Goal: Find specific page/section: Find specific page/section

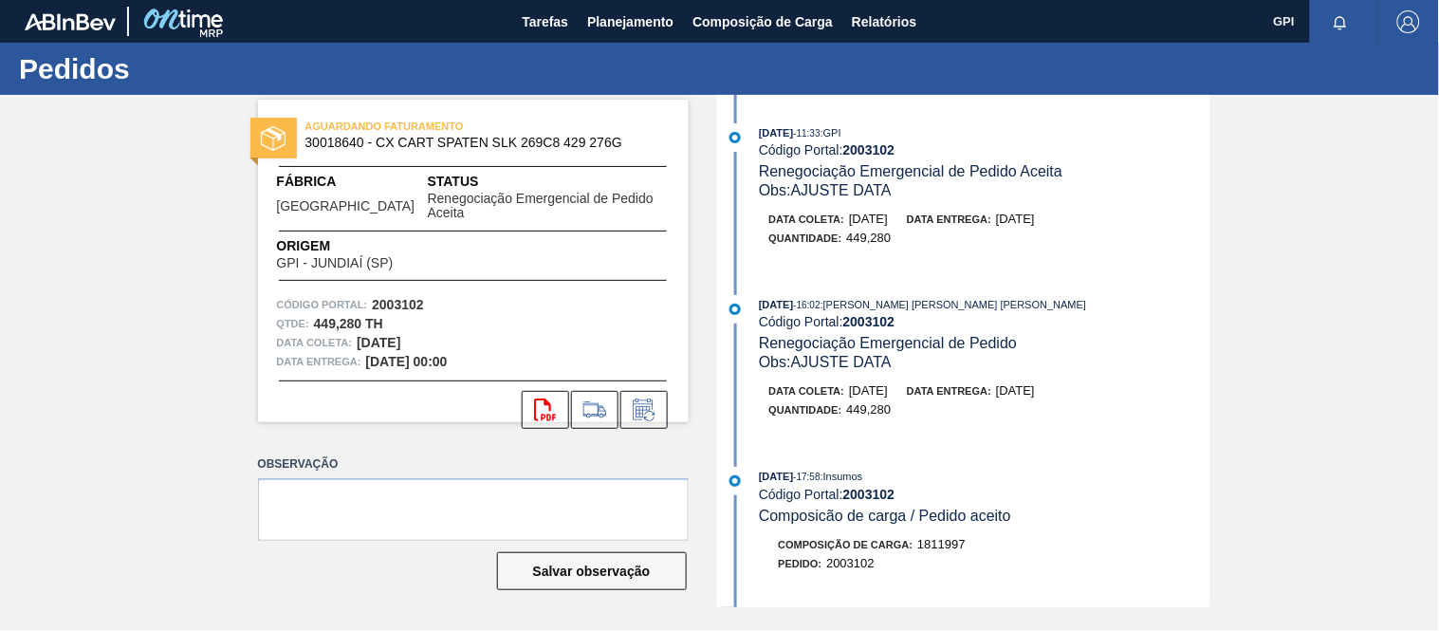
click at [80, 25] on img at bounding box center [70, 21] width 91 height 17
click at [634, 26] on span "Planejamento" at bounding box center [630, 21] width 86 height 23
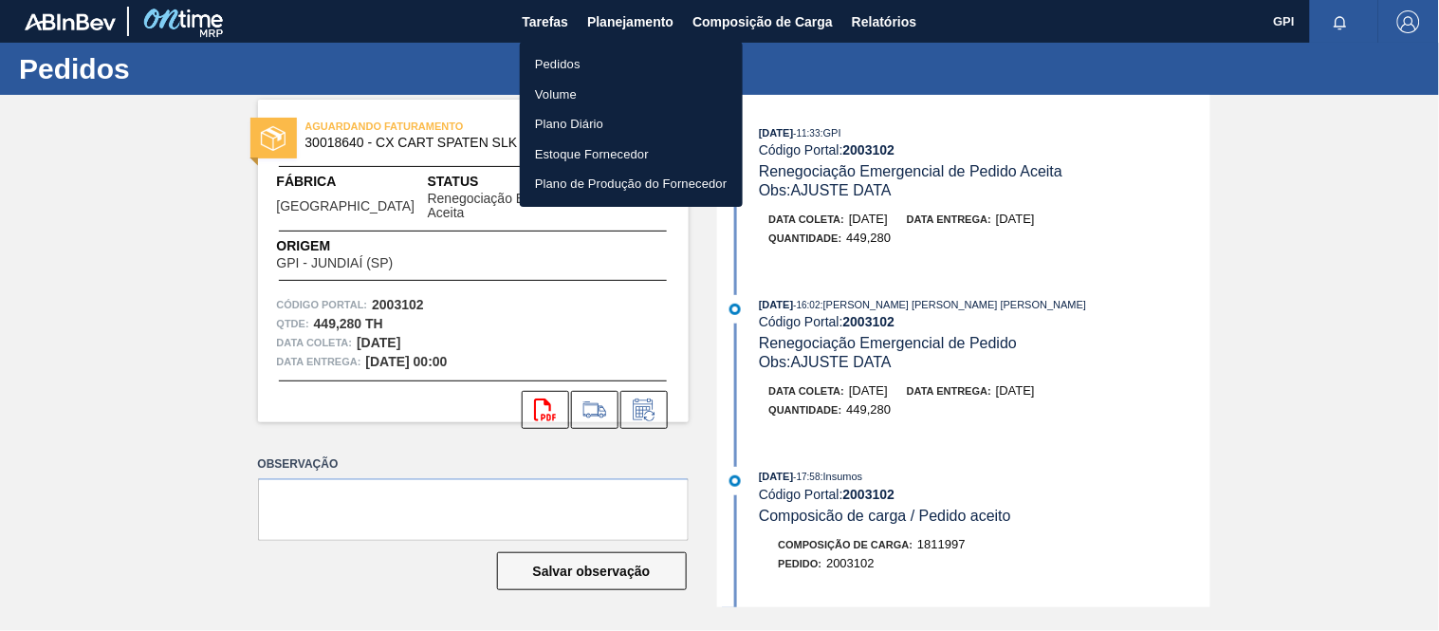
click at [548, 69] on li "Pedidos" at bounding box center [631, 64] width 223 height 30
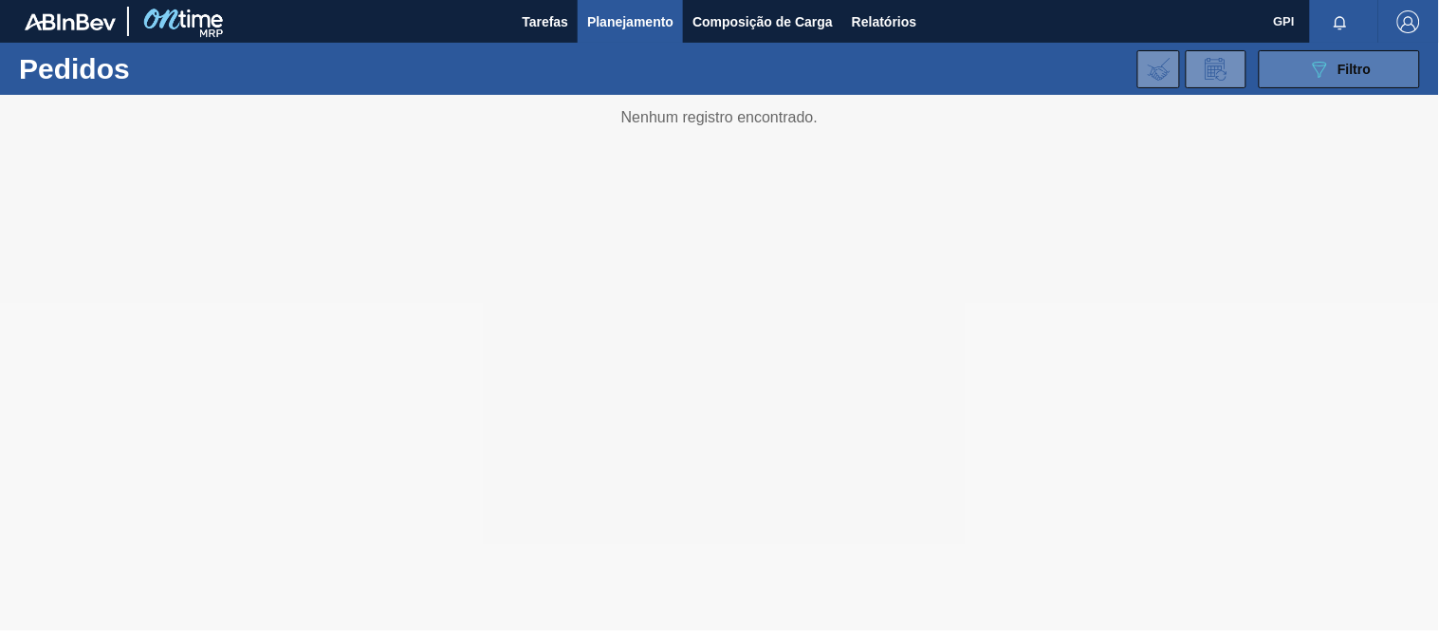
click at [1326, 79] on icon "089F7B8B-B2A5-4AFE-B5C0-19BA573D28AC" at bounding box center [1319, 69] width 23 height 23
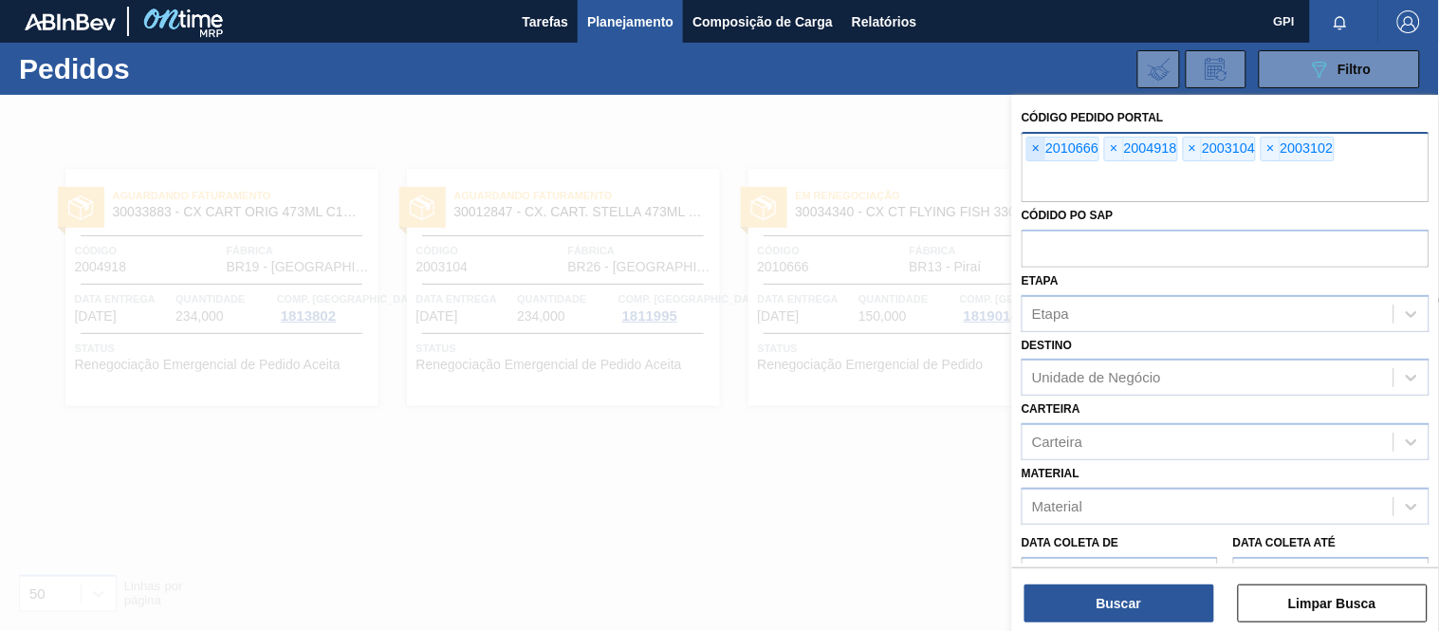
click at [1027, 145] on span "×" at bounding box center [1036, 149] width 18 height 23
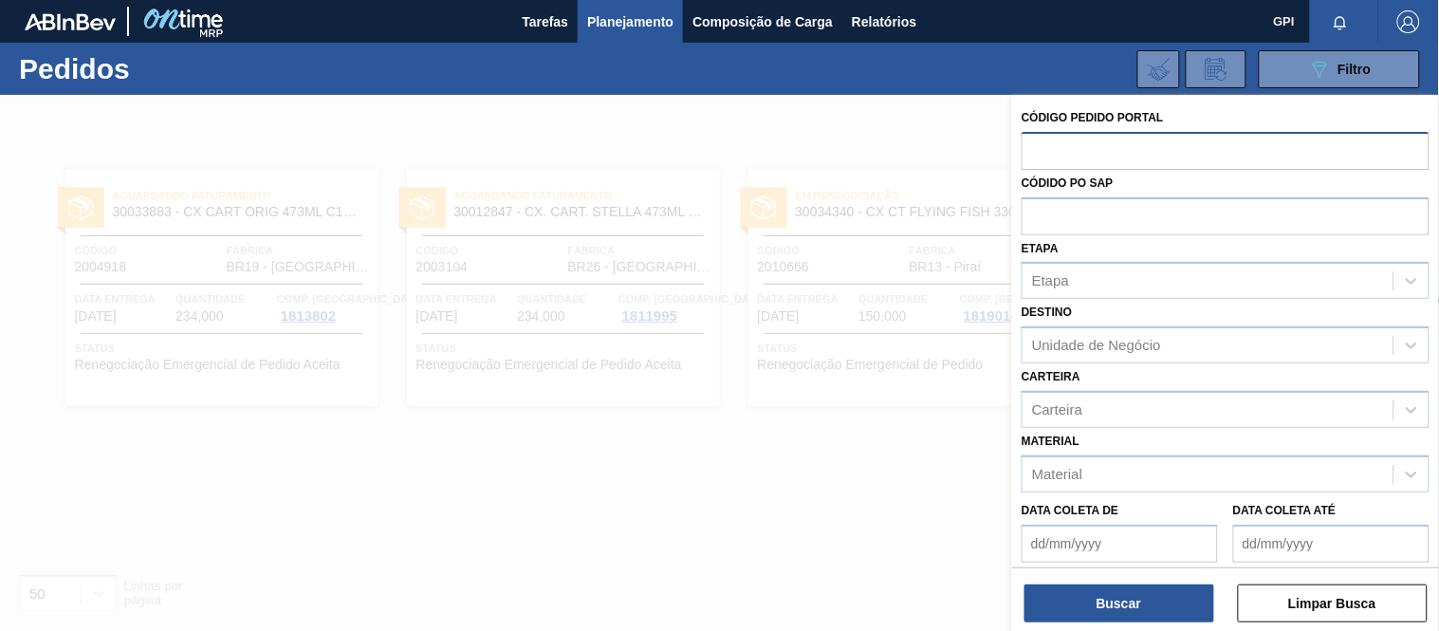
click at [902, 114] on div at bounding box center [719, 410] width 1439 height 631
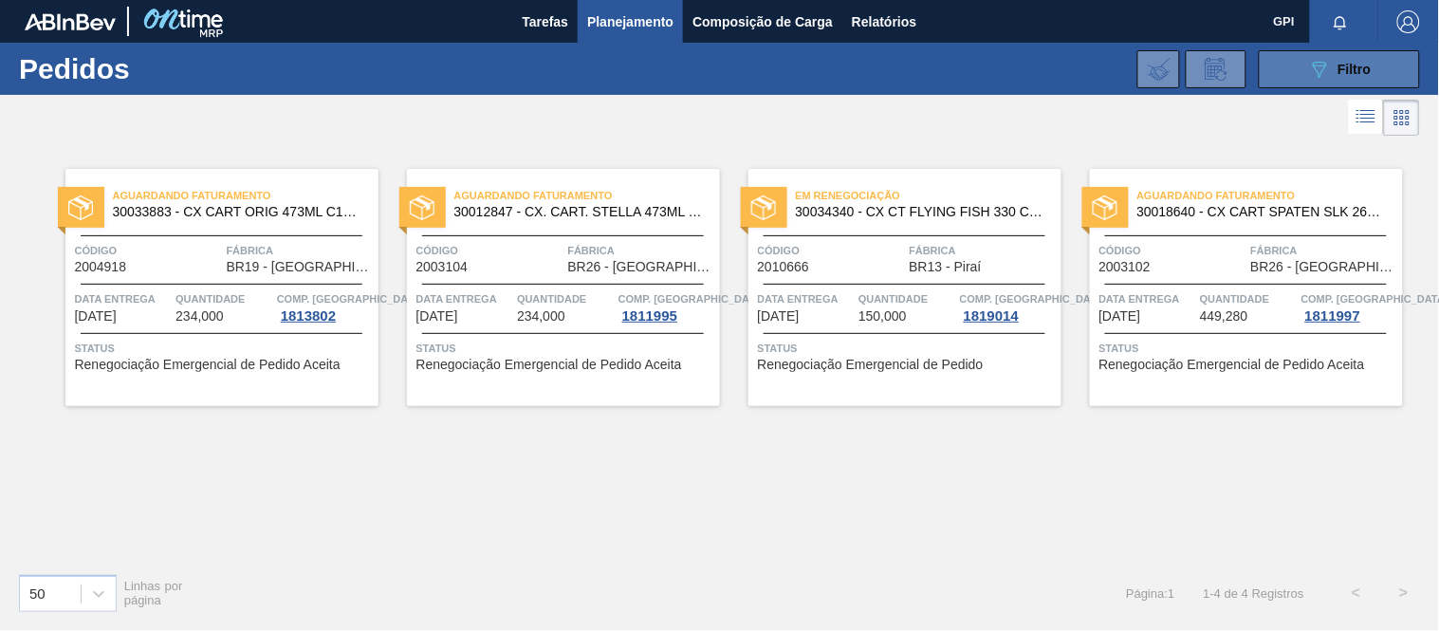
click at [1305, 74] on button "089F7B8B-B2A5-4AFE-B5C0-19BA573D28AC Filtro" at bounding box center [1339, 69] width 161 height 38
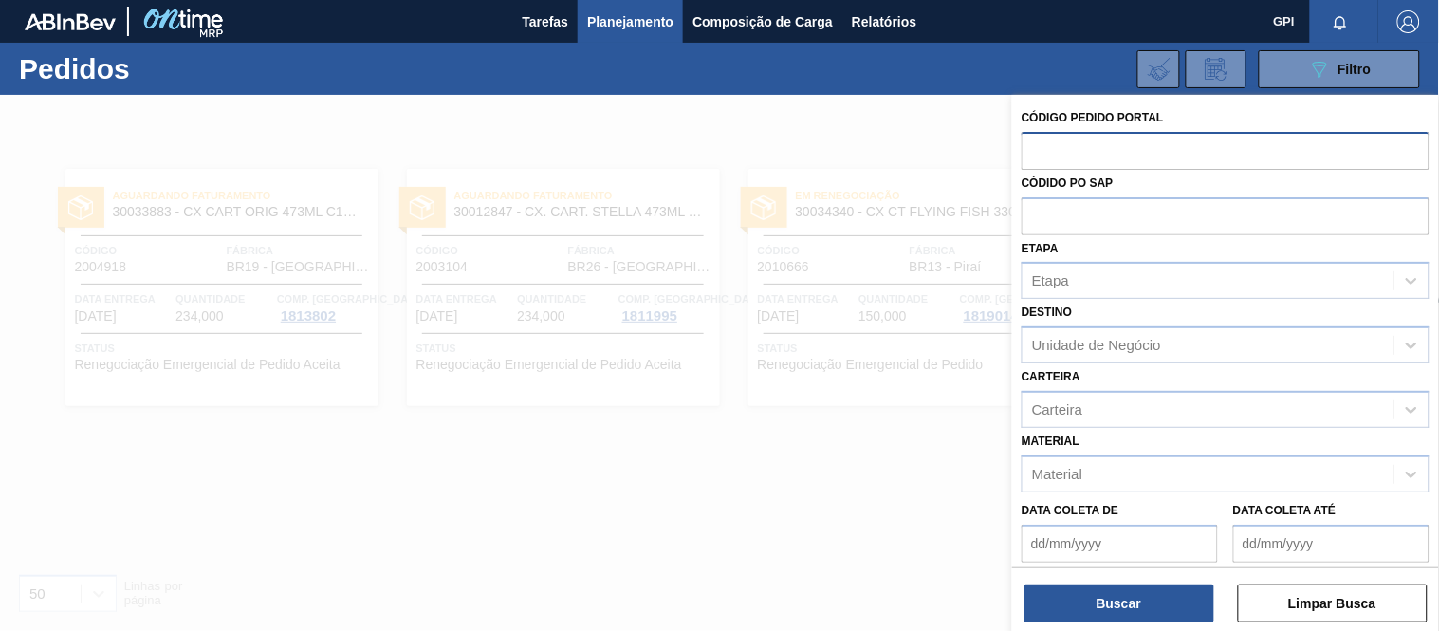
click at [864, 98] on div at bounding box center [719, 410] width 1439 height 631
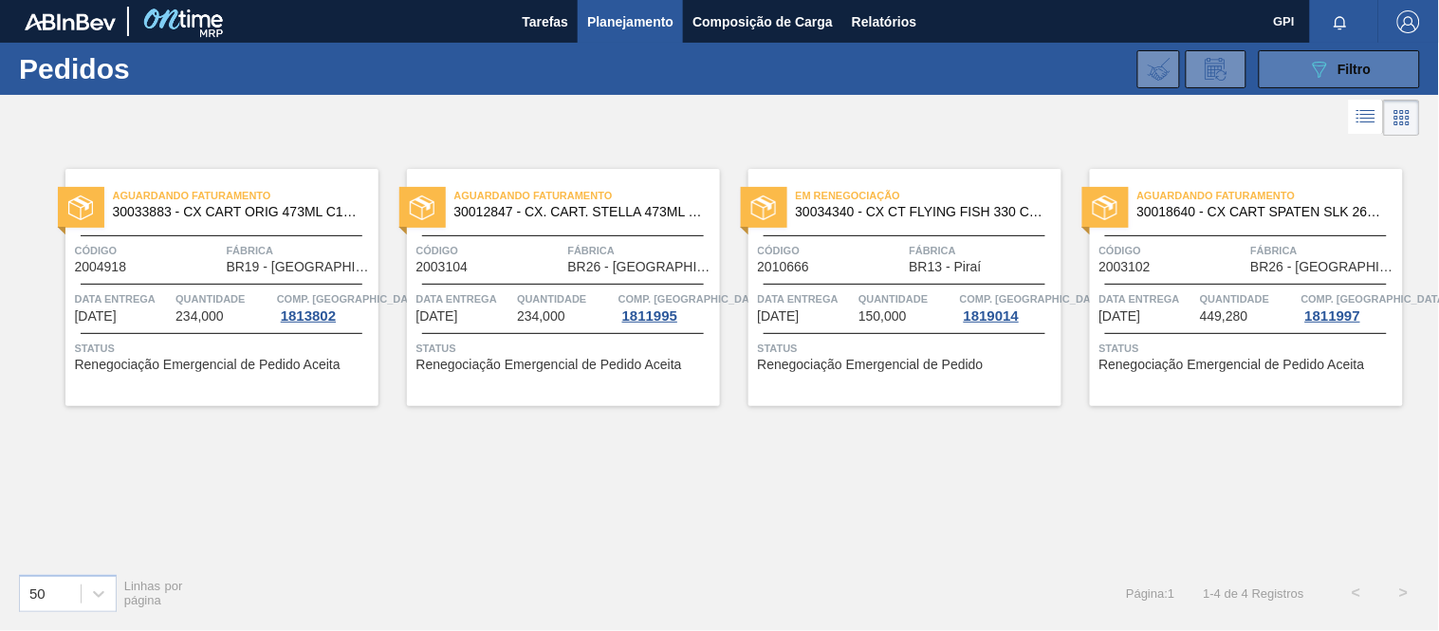
click at [1314, 65] on icon at bounding box center [1320, 70] width 14 height 16
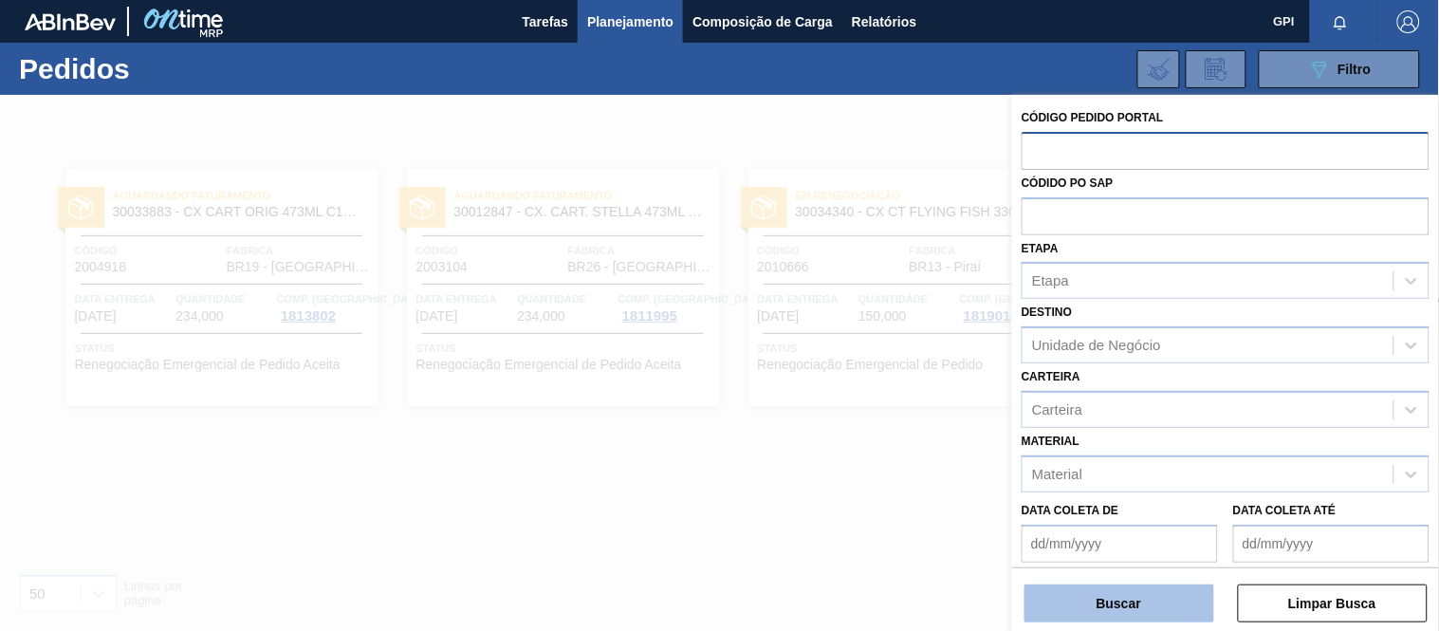
click at [1118, 590] on button "Buscar" at bounding box center [1120, 603] width 190 height 38
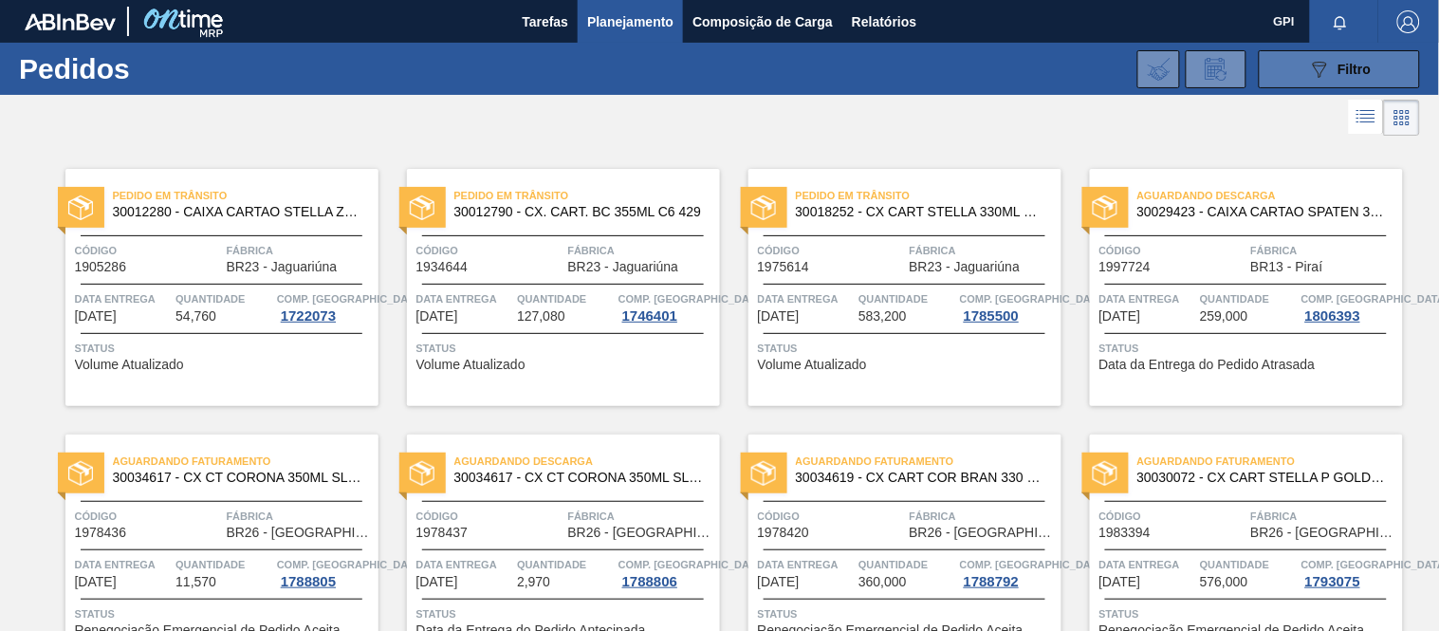
click at [1357, 73] on span "Filtro" at bounding box center [1355, 69] width 33 height 15
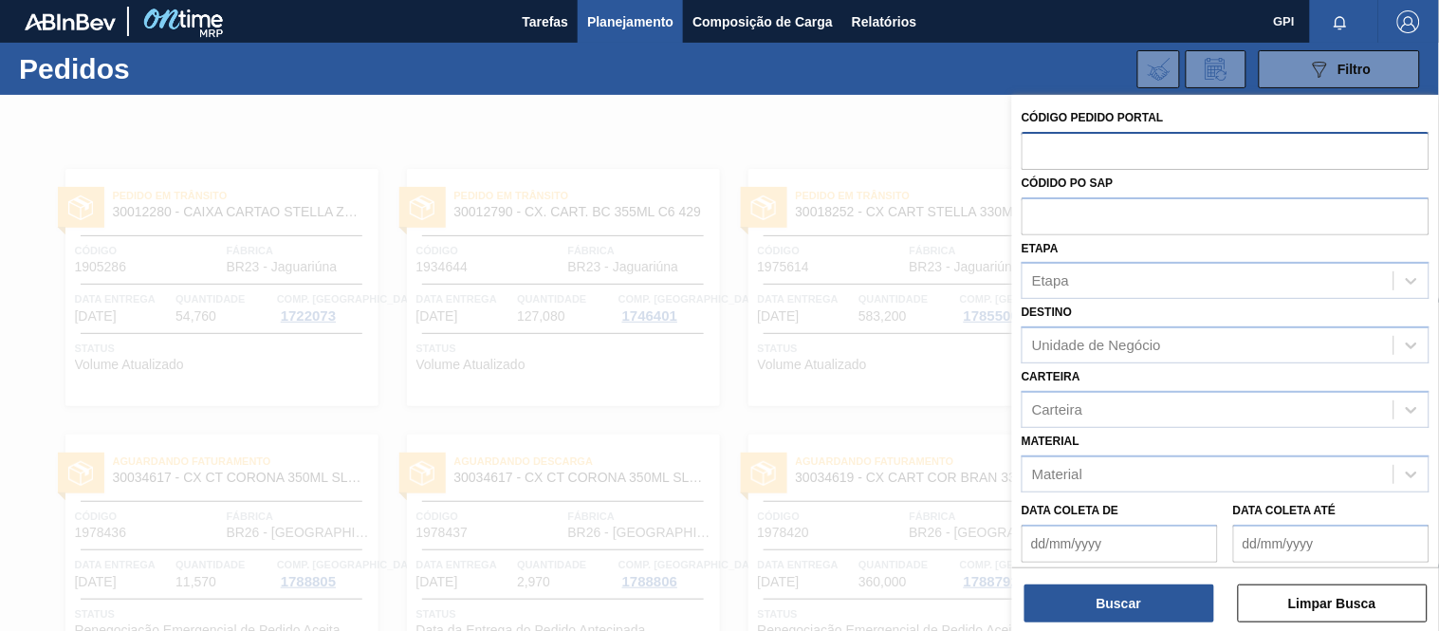
click at [856, 150] on div at bounding box center [719, 410] width 1439 height 631
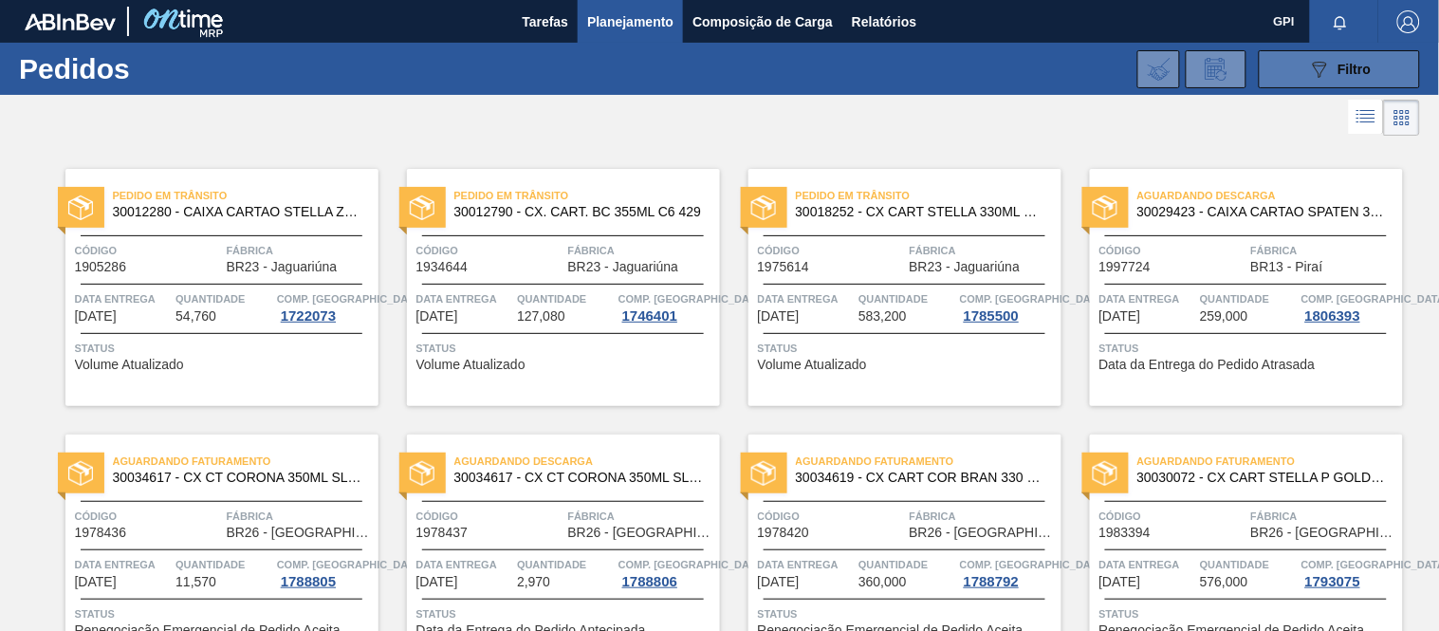
click at [1332, 72] on div "089F7B8B-B2A5-4AFE-B5C0-19BA573D28AC Filtro" at bounding box center [1340, 69] width 64 height 23
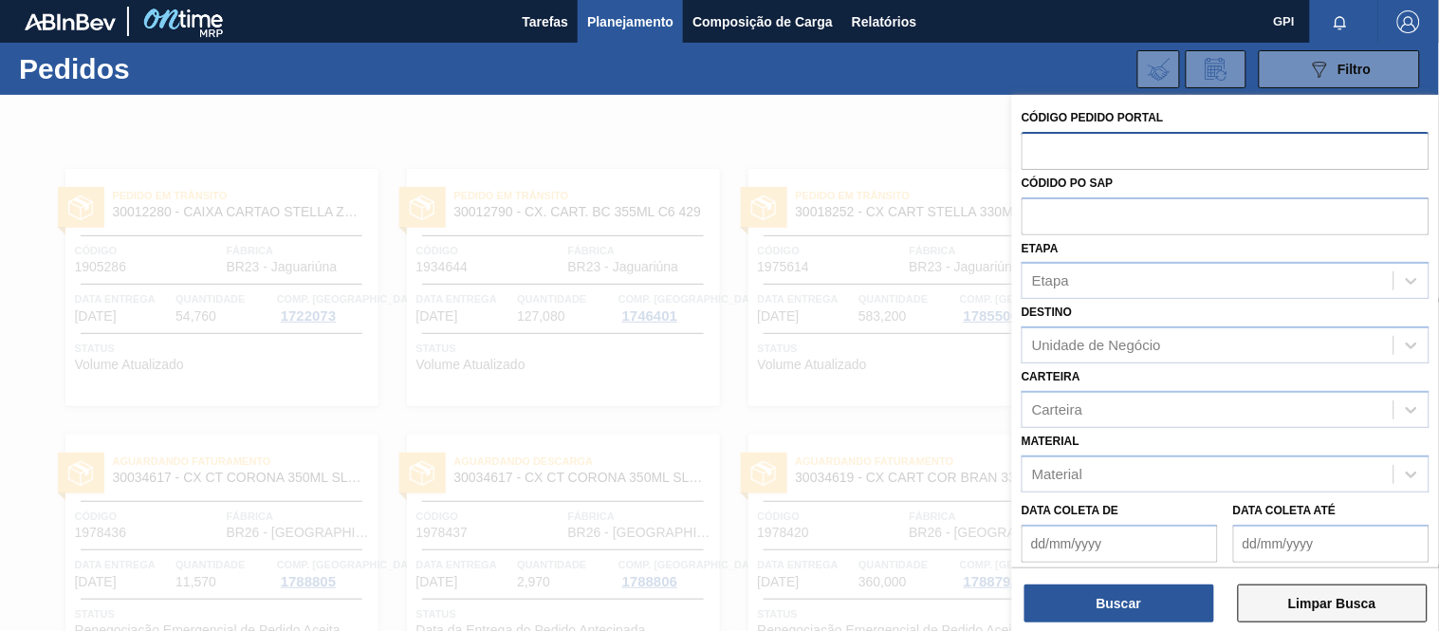
click at [1313, 593] on button "Limpar Busca" at bounding box center [1333, 603] width 190 height 38
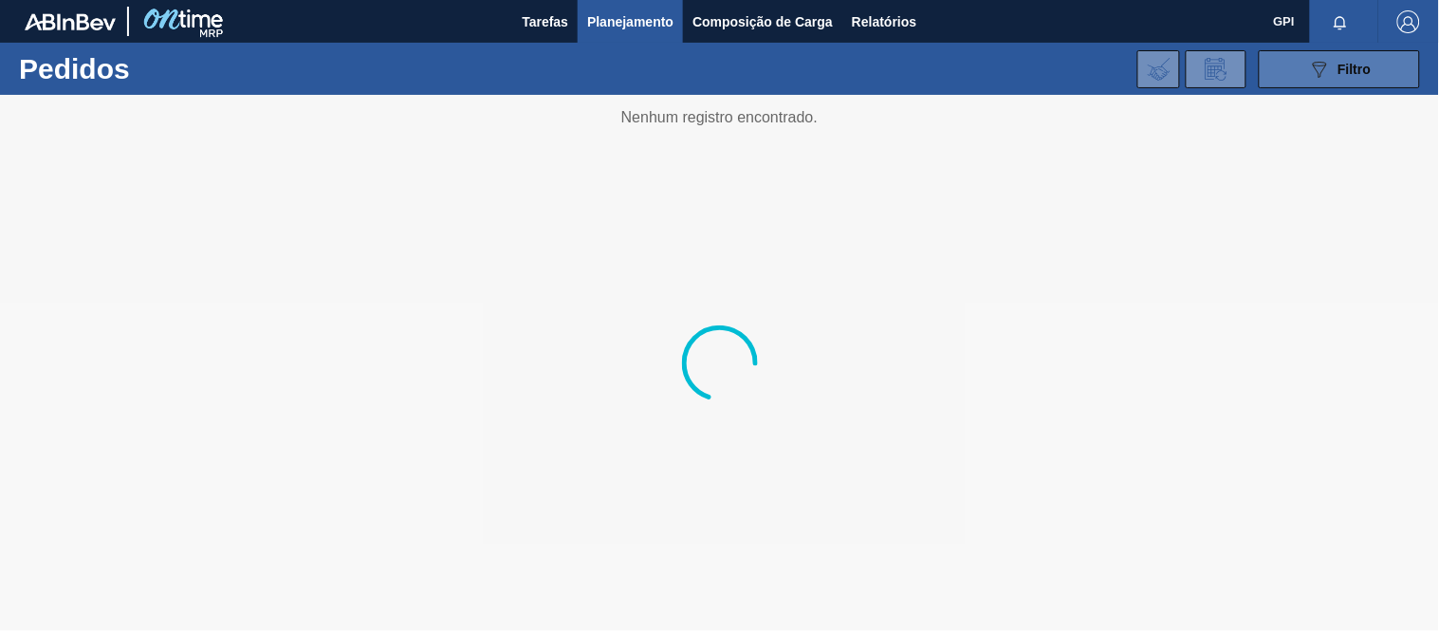
click at [1309, 70] on icon "089F7B8B-B2A5-4AFE-B5C0-19BA573D28AC" at bounding box center [1319, 69] width 23 height 23
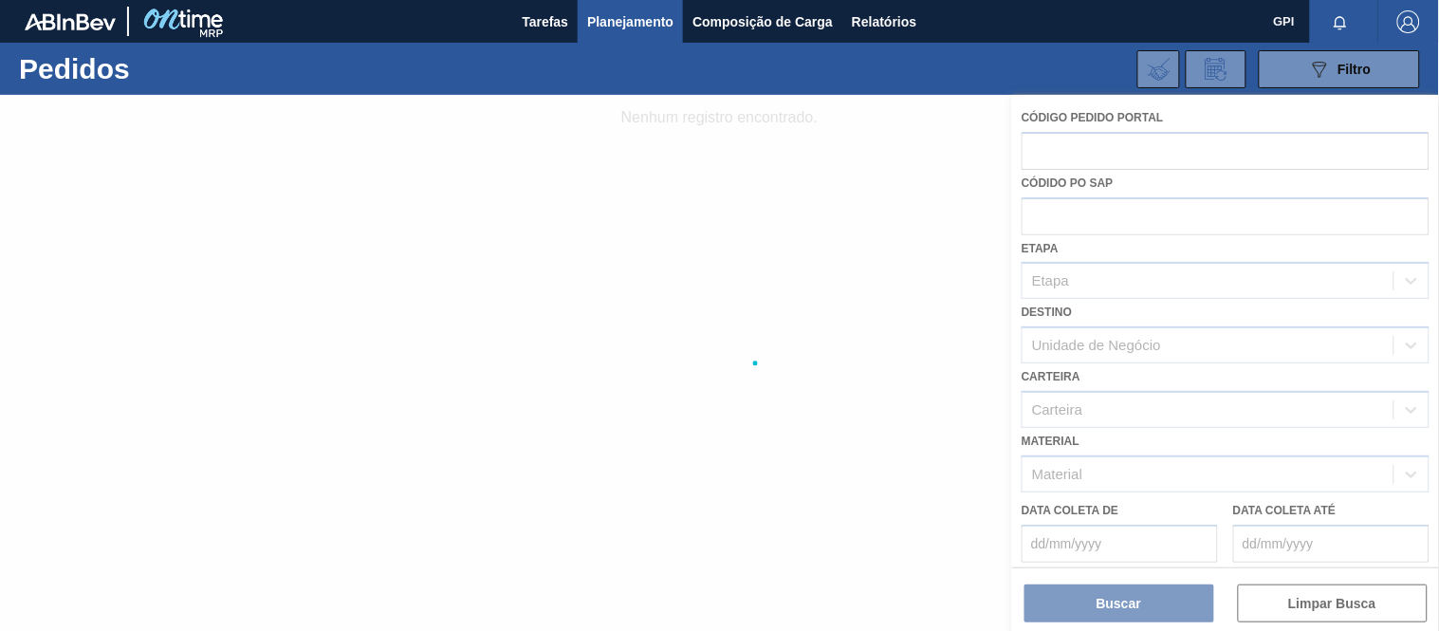
click at [840, 202] on div at bounding box center [719, 363] width 1439 height 536
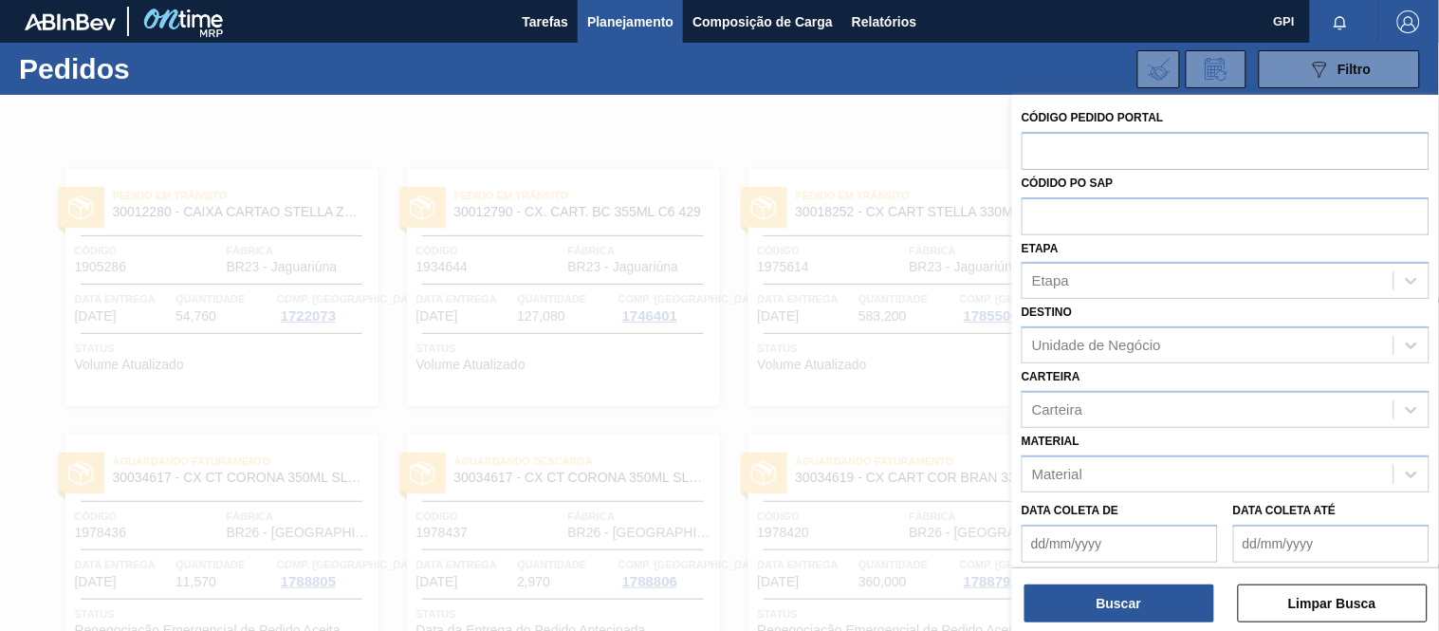
click at [844, 79] on div "089F7B8B-B2A5-4AFE-B5C0-19BA573D28AC Filtro Código Pedido Portal Códido PO SAP …" at bounding box center [860, 69] width 1138 height 57
click at [998, 89] on div "089F7B8B-B2A5-4AFE-B5C0-19BA573D28AC Filtro Código Pedido Portal Códido PO SAP …" at bounding box center [860, 69] width 1138 height 57
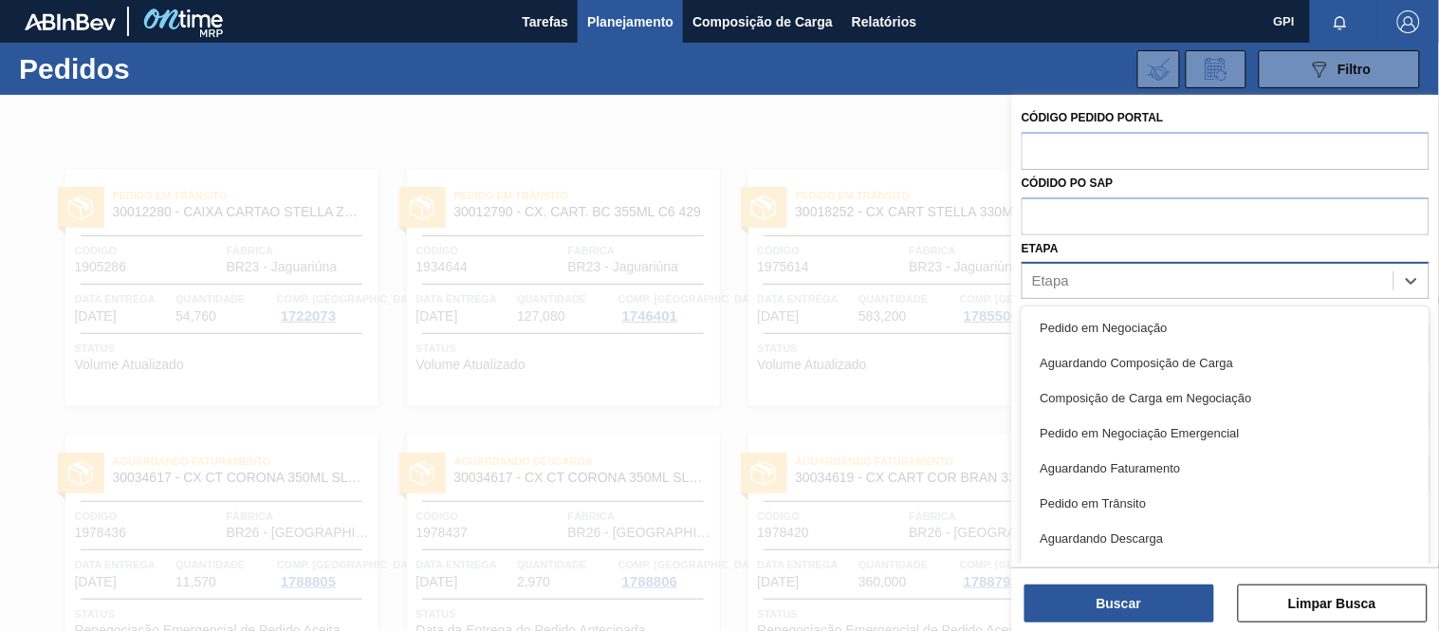
click at [1132, 288] on div "Etapa" at bounding box center [1208, 282] width 371 height 28
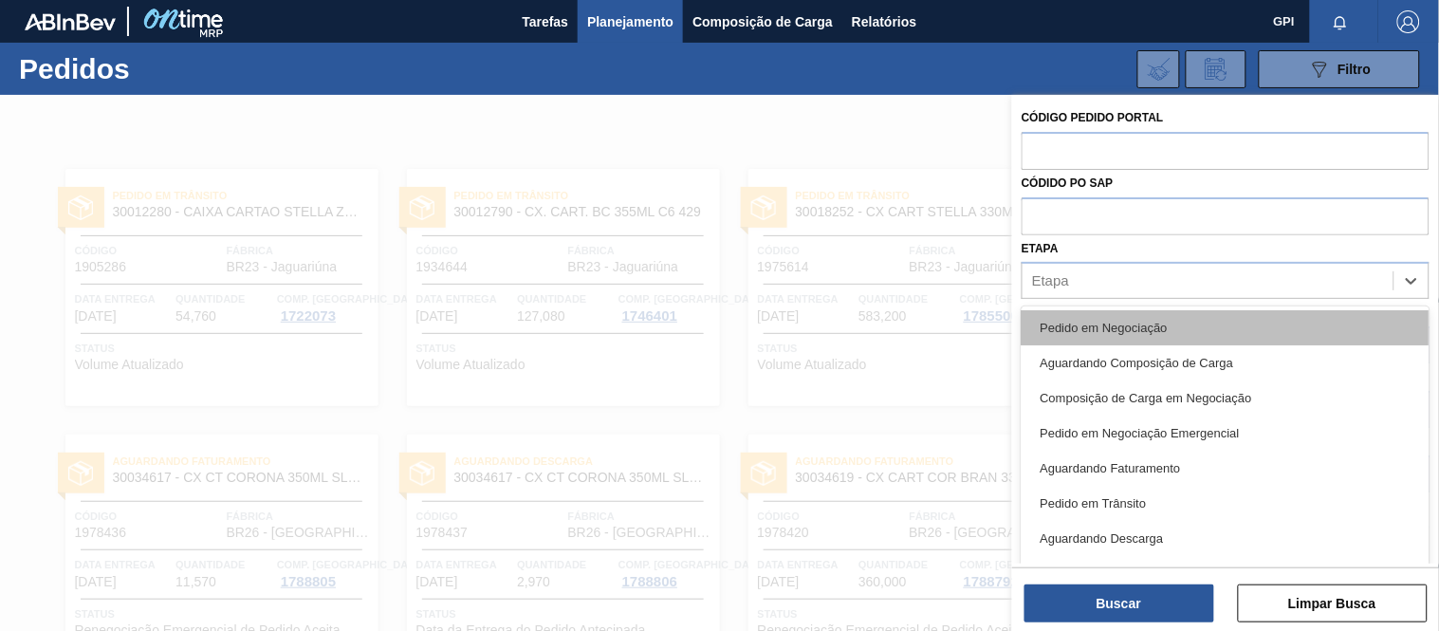
click at [1123, 311] on div "Pedido em Negociação" at bounding box center [1226, 327] width 408 height 35
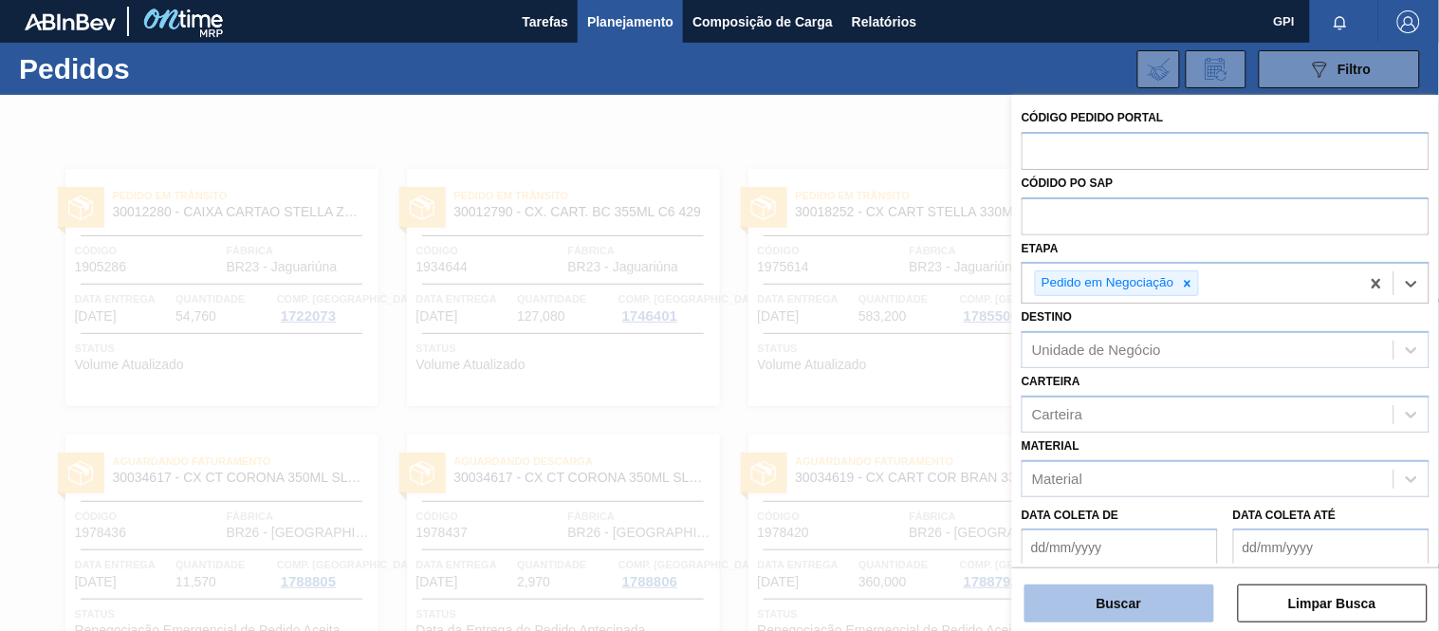
click at [1105, 594] on button "Buscar" at bounding box center [1120, 603] width 190 height 38
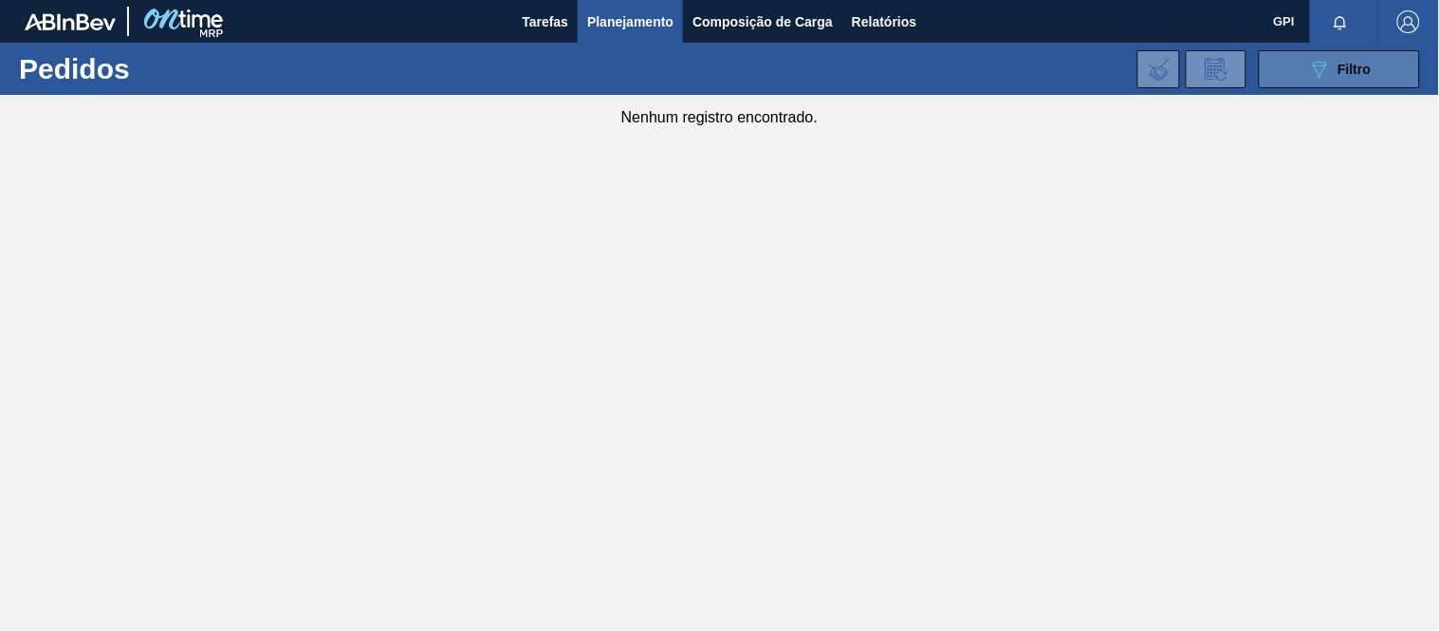
click at [1275, 68] on button "089F7B8B-B2A5-4AFE-B5C0-19BA573D28AC Filtro" at bounding box center [1339, 69] width 161 height 38
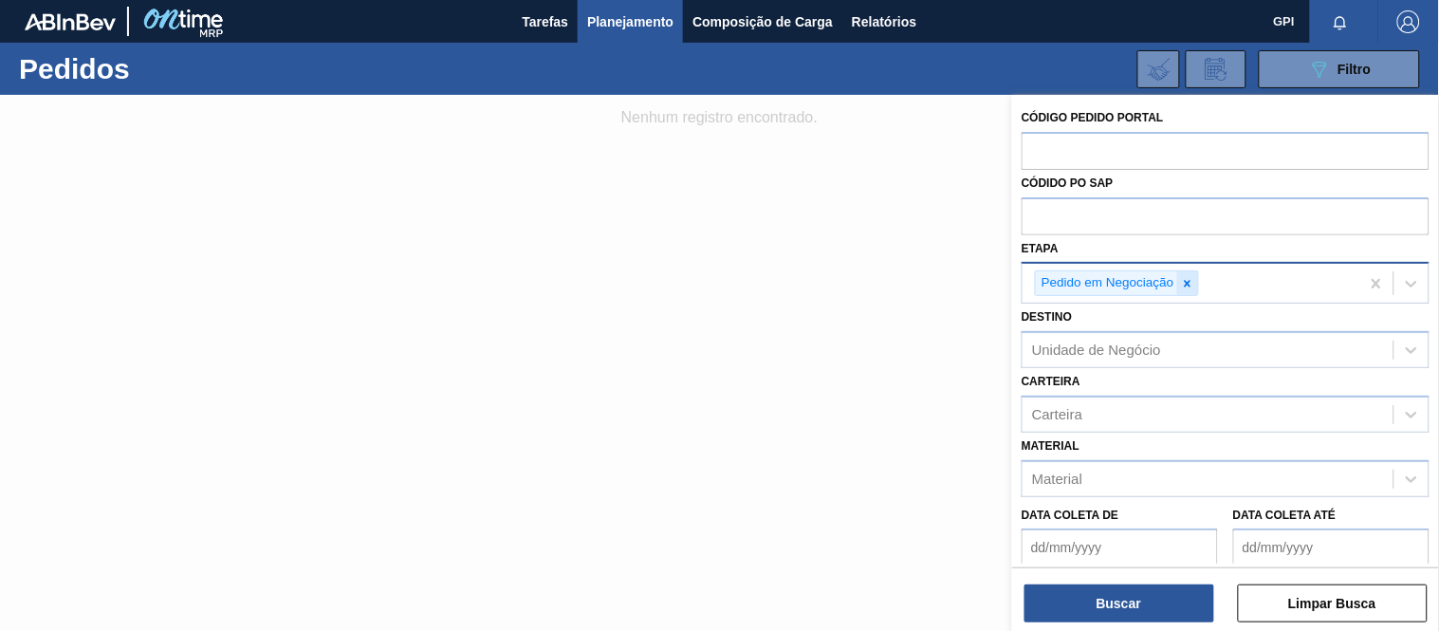
click at [1184, 285] on icon at bounding box center [1187, 283] width 13 height 13
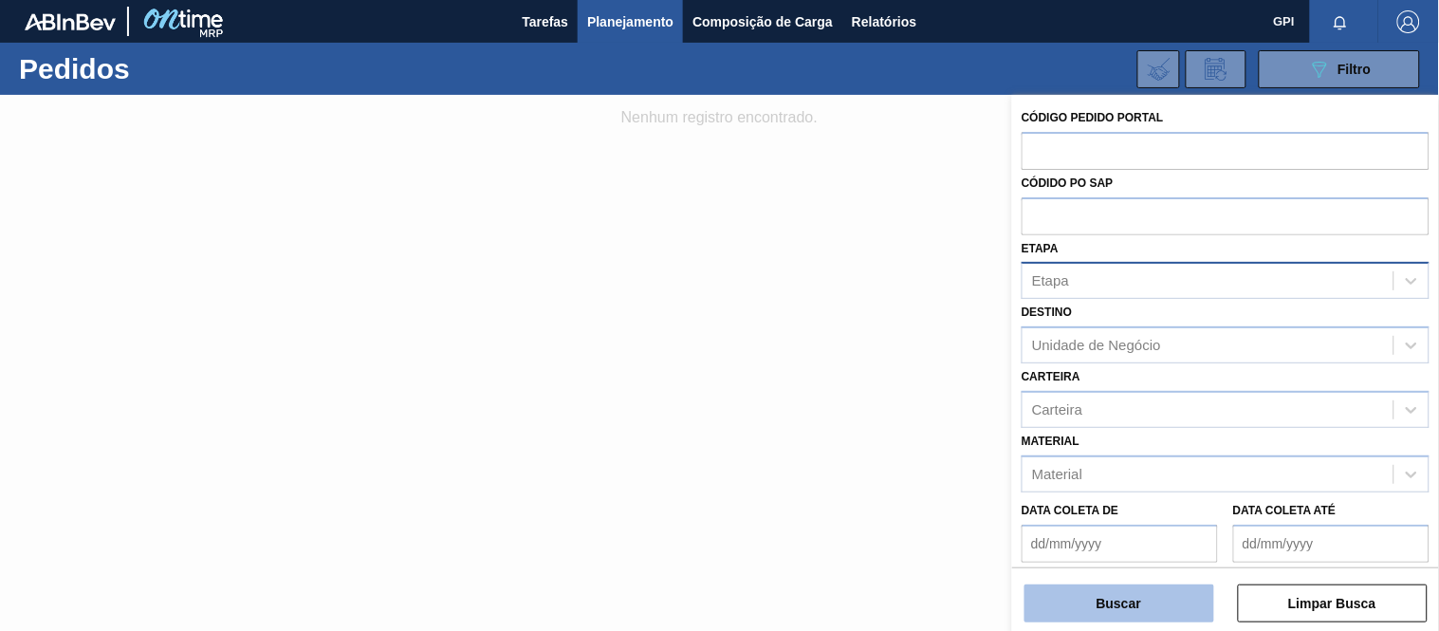
click at [1170, 604] on button "Buscar" at bounding box center [1120, 603] width 190 height 38
